Goal: Navigation & Orientation: Find specific page/section

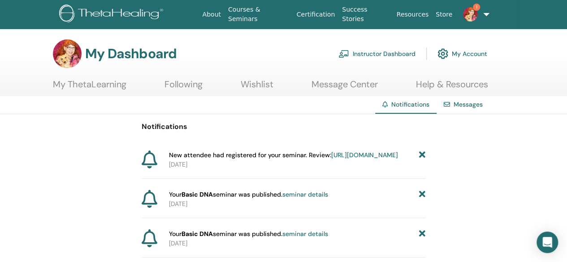
click at [316, 198] on link "seminar details" at bounding box center [305, 194] width 46 height 8
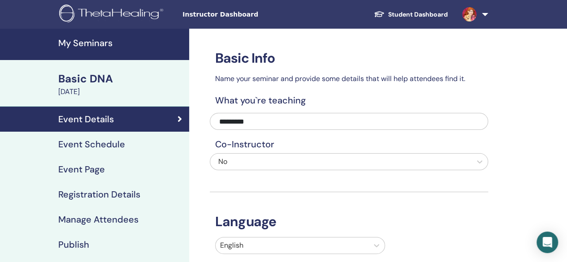
click at [103, 41] on h4 "My Seminars" at bounding box center [120, 43] width 125 height 11
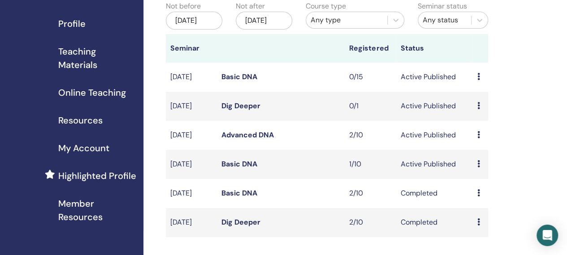
scroll to position [104, 0]
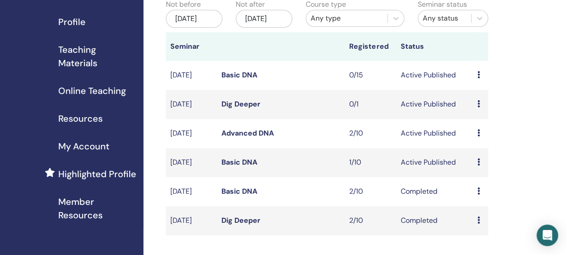
click at [478, 166] on icon at bounding box center [478, 162] width 3 height 7
click at [490, 179] on link "Preview" at bounding box center [480, 179] width 26 height 9
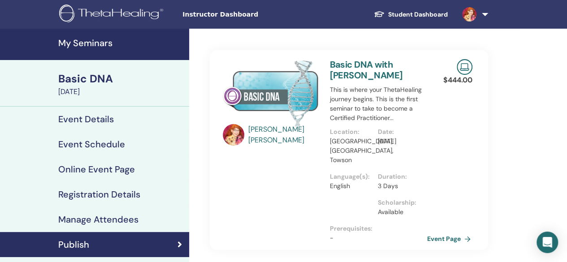
click at [453, 232] on link "Event Page" at bounding box center [450, 238] width 47 height 13
